Goal: Task Accomplishment & Management: Manage account settings

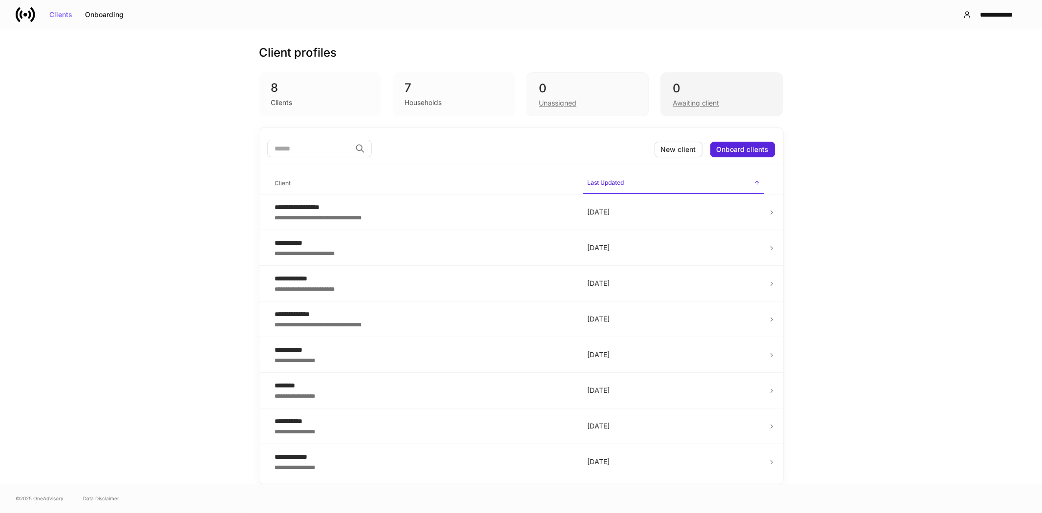
click at [701, 104] on div "Awaiting client" at bounding box center [696, 103] width 46 height 10
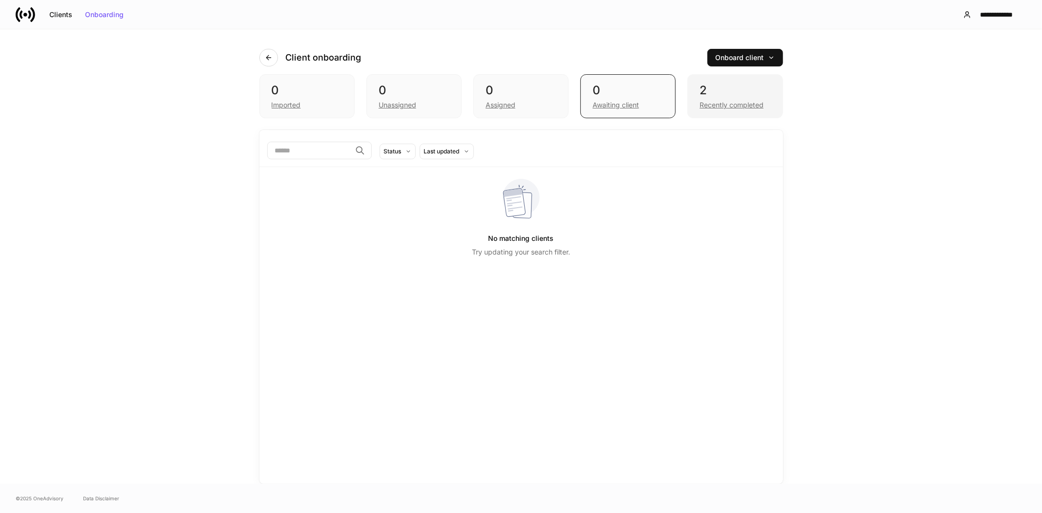
click at [716, 106] on div "Recently completed" at bounding box center [732, 105] width 64 height 10
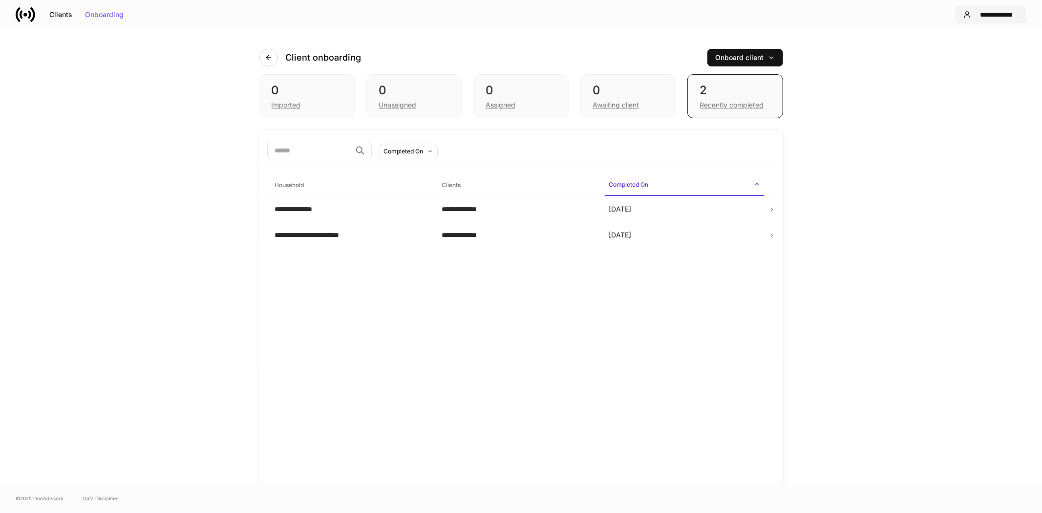
click at [988, 14] on div "**********" at bounding box center [996, 14] width 43 height 7
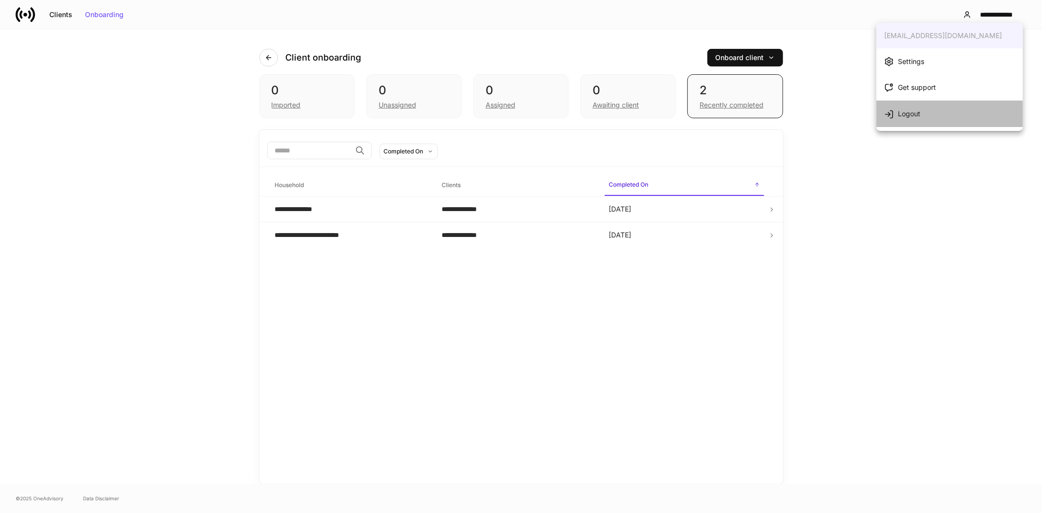
click at [914, 110] on div "Logout" at bounding box center [909, 114] width 22 height 10
